Goal: Task Accomplishment & Management: Complete application form

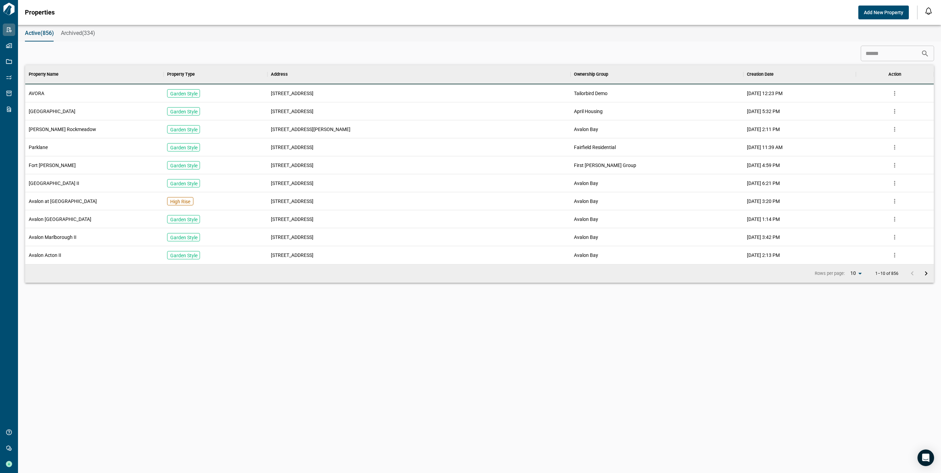
scroll to position [192, 905]
click at [750, 6] on div "Properties Add New Property" at bounding box center [467, 13] width 884 height 14
